Goal: Task Accomplishment & Management: Use online tool/utility

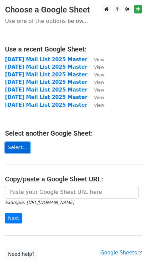
click at [17, 150] on link "Select..." at bounding box center [17, 147] width 25 height 10
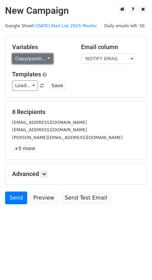
click at [34, 54] on link "Copy/paste..." at bounding box center [32, 58] width 41 height 10
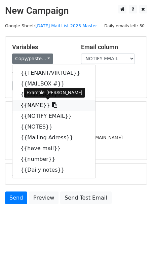
click at [41, 106] on link "{{NAME}}" at bounding box center [53, 105] width 83 height 11
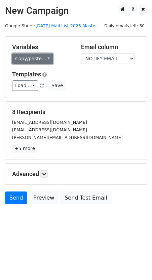
click at [36, 63] on link "Copy/paste..." at bounding box center [32, 58] width 41 height 10
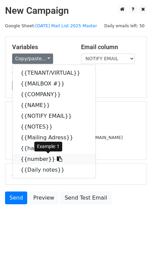
click at [34, 159] on link "{{number}}" at bounding box center [53, 159] width 83 height 11
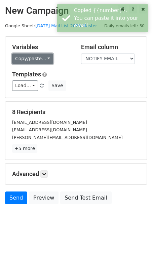
click at [34, 61] on link "Copy/paste..." at bounding box center [32, 58] width 41 height 10
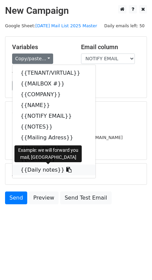
click at [39, 170] on link "{{Daily notes}}" at bounding box center [53, 169] width 83 height 11
